Goal: Information Seeking & Learning: Learn about a topic

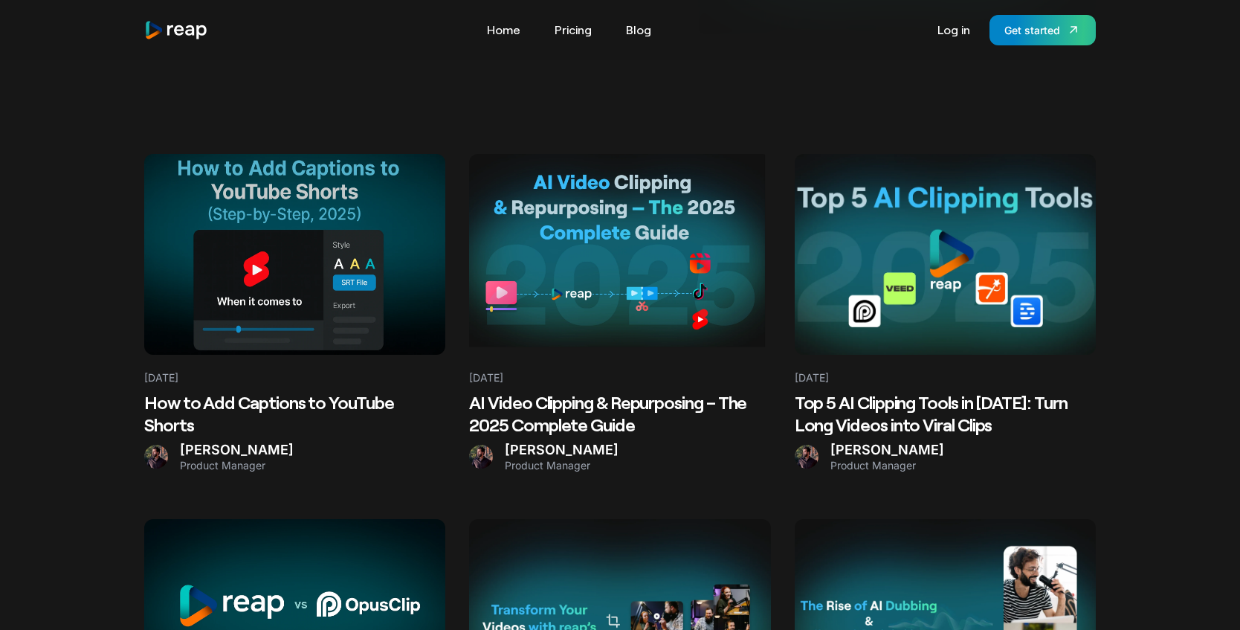
scroll to position [356, 0]
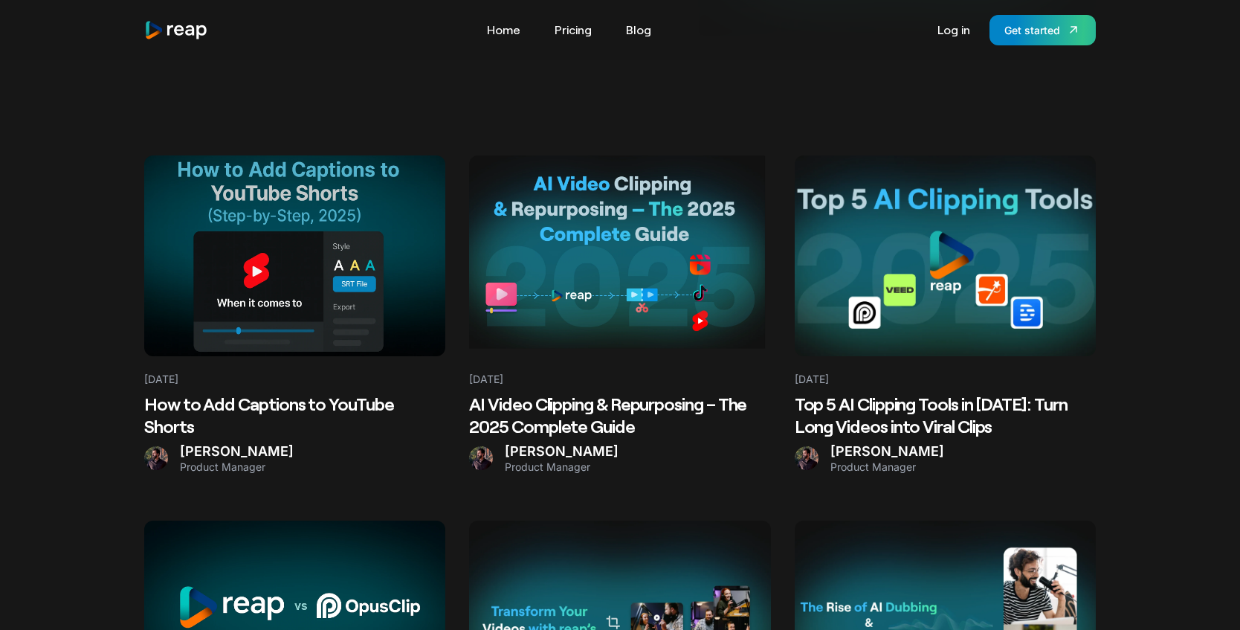
click at [326, 250] on at bounding box center [294, 255] width 301 height 201
